Goal: Task Accomplishment & Management: Manage account settings

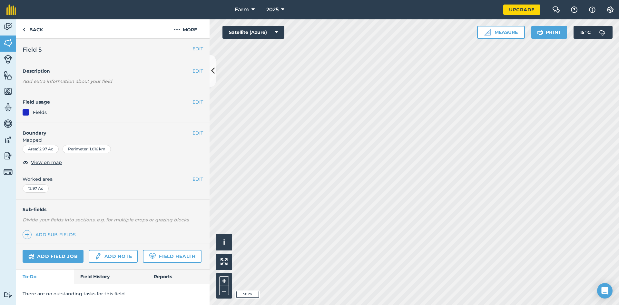
click at [330, 18] on div "Farm 2025 Upgrade Farm Chat Help Info Settings Map printing is not available on…" at bounding box center [309, 152] width 619 height 305
click at [26, 28] on link "Back" at bounding box center [32, 28] width 33 height 19
click at [35, 29] on link "Back" at bounding box center [32, 28] width 33 height 19
click at [184, 35] on button "More" at bounding box center [185, 28] width 48 height 19
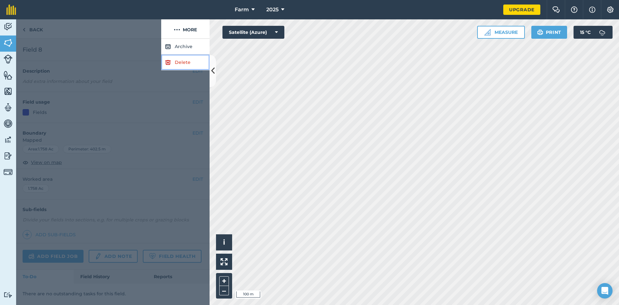
click at [178, 62] on link "Delete" at bounding box center [185, 62] width 48 height 16
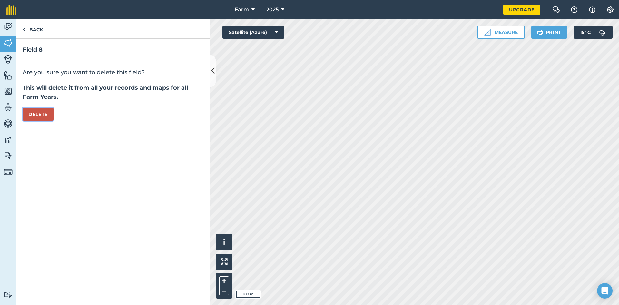
click at [36, 115] on button "Delete" at bounding box center [38, 114] width 31 height 13
